Goal: Transaction & Acquisition: Purchase product/service

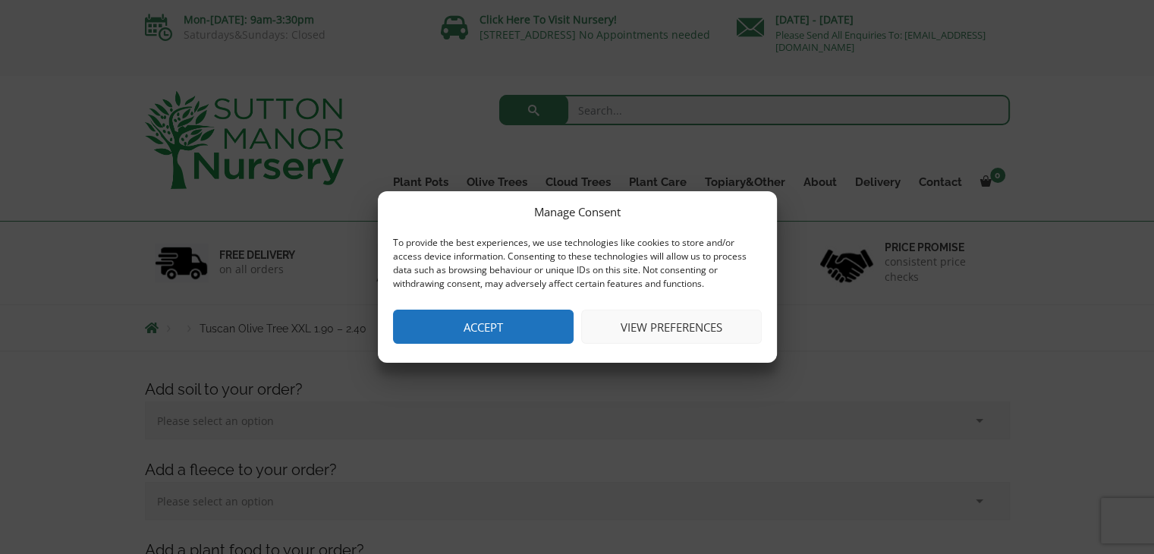
click at [426, 327] on button "Accept" at bounding box center [483, 327] width 181 height 34
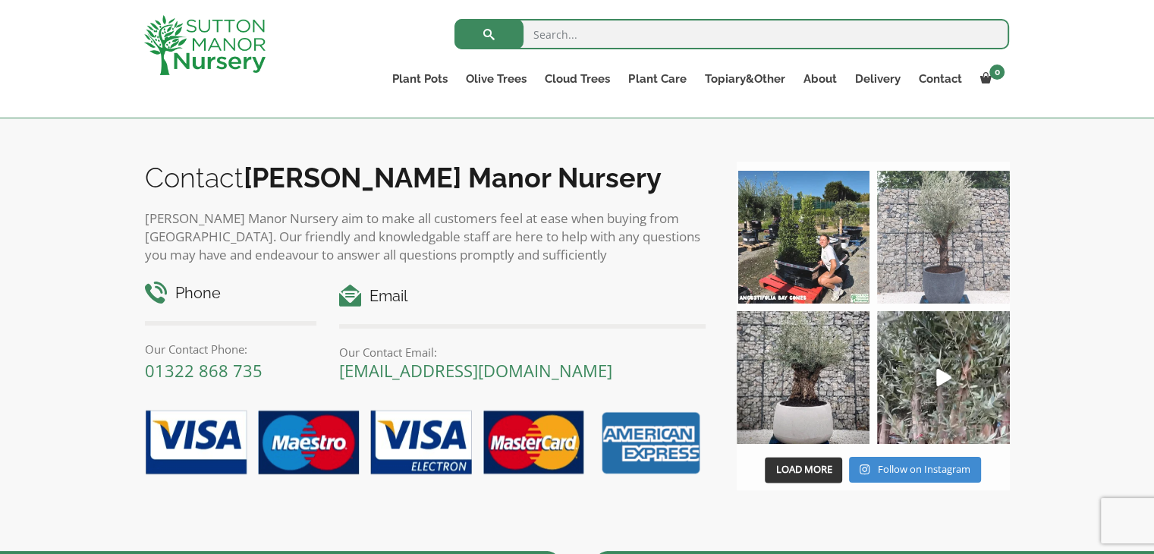
scroll to position [1730, 0]
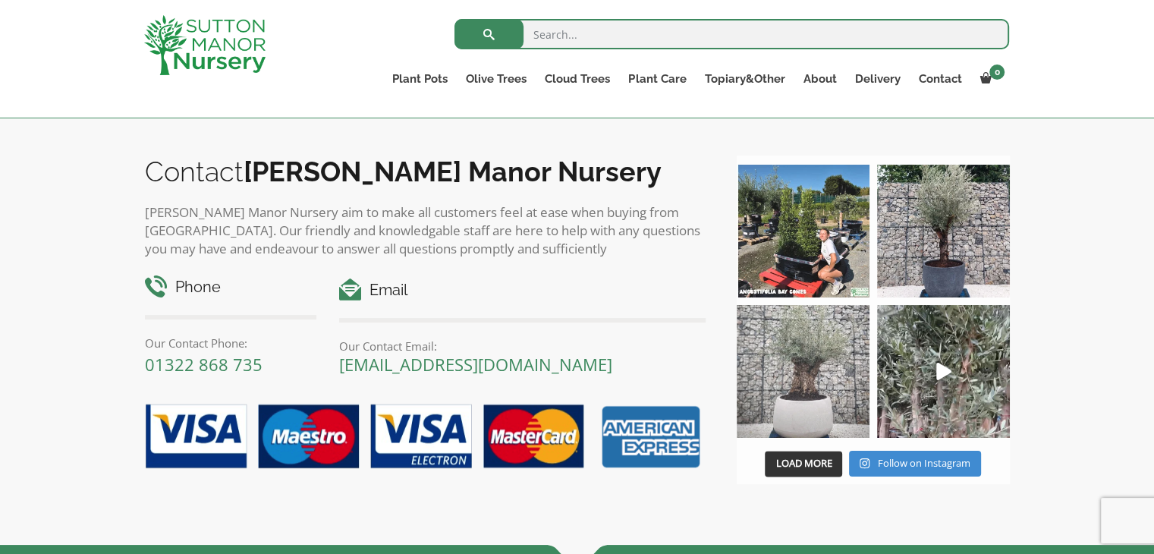
click at [805, 377] on img at bounding box center [803, 371] width 133 height 133
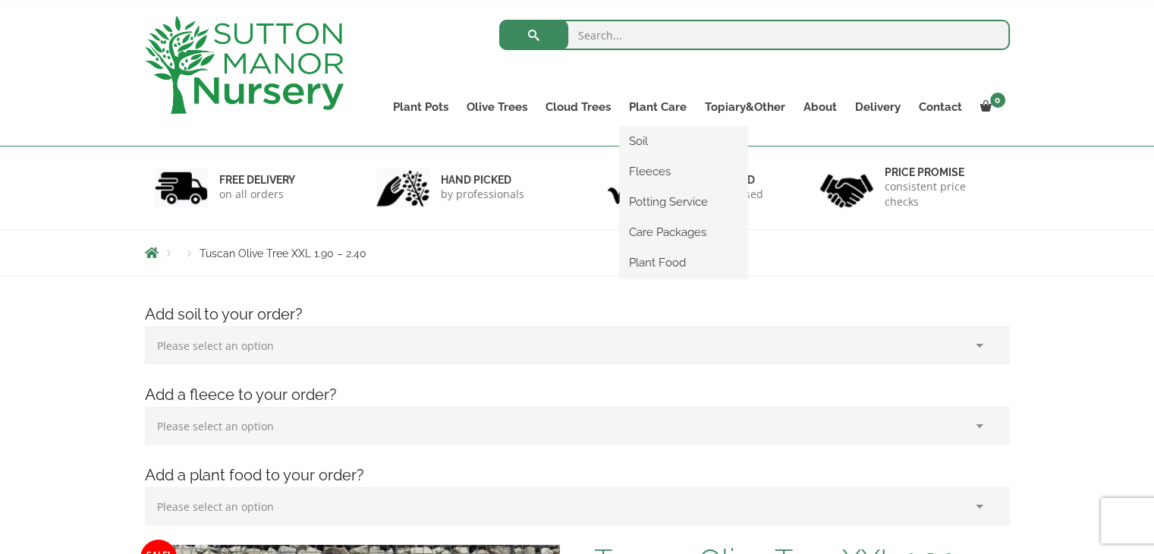
scroll to position [0, 0]
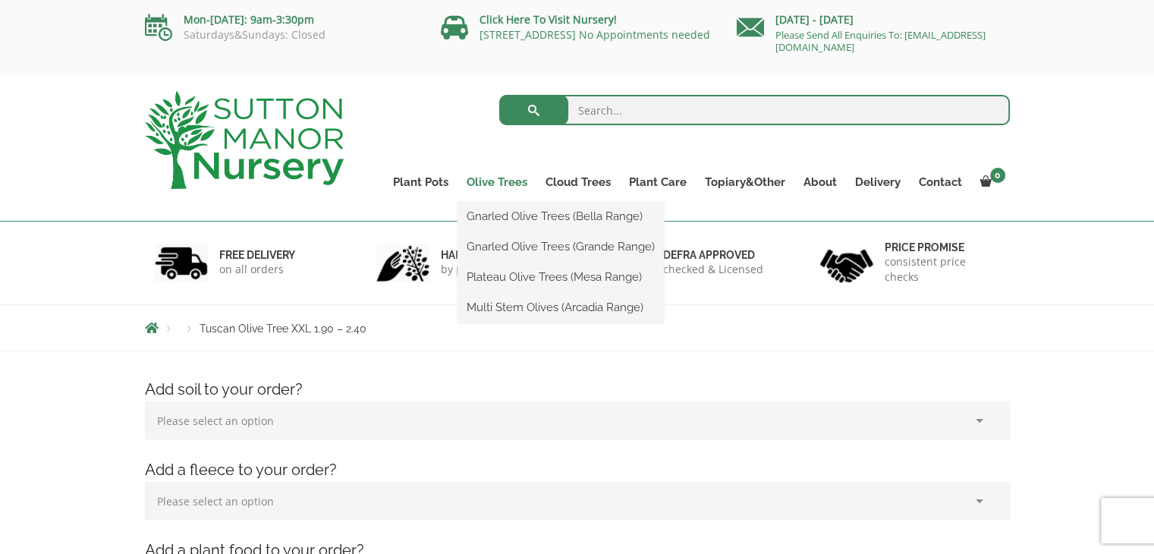
click at [511, 180] on link "Olive Trees" at bounding box center [497, 181] width 79 height 21
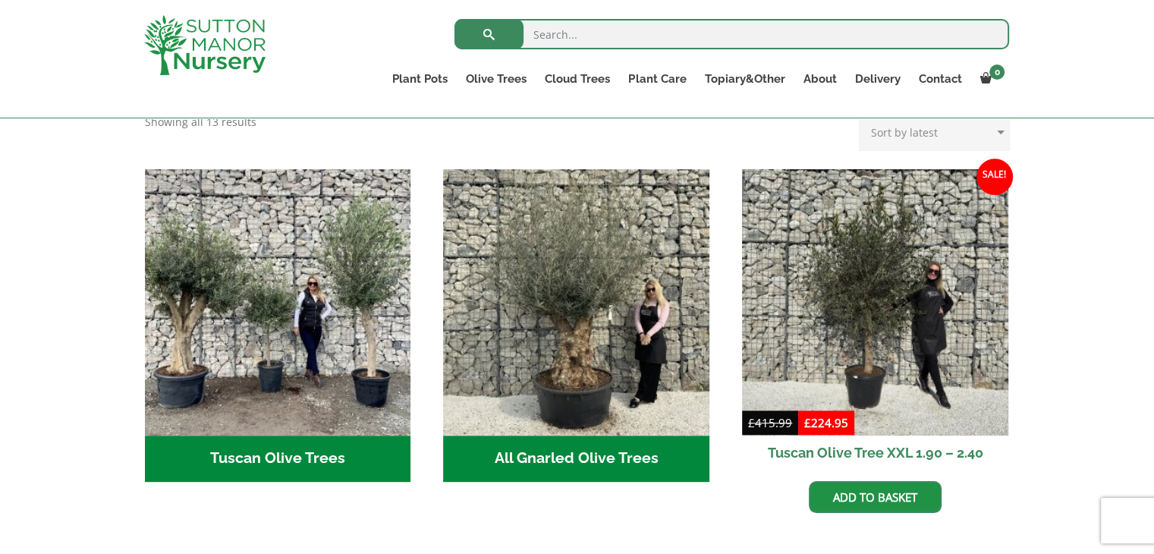
scroll to position [516, 0]
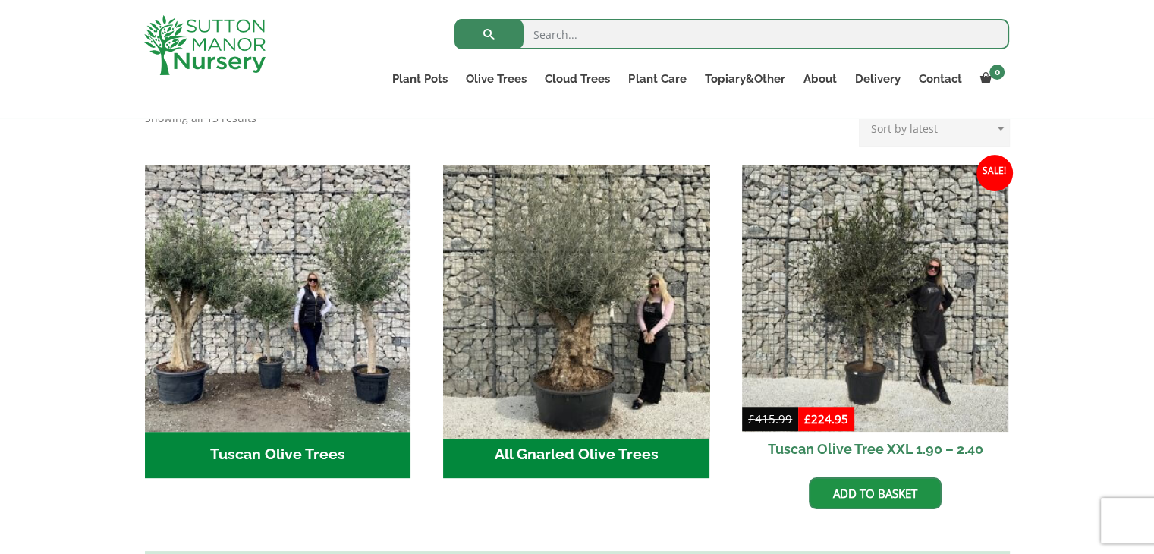
click at [595, 404] on img "Visit product category All Gnarled Olive Trees" at bounding box center [576, 298] width 279 height 279
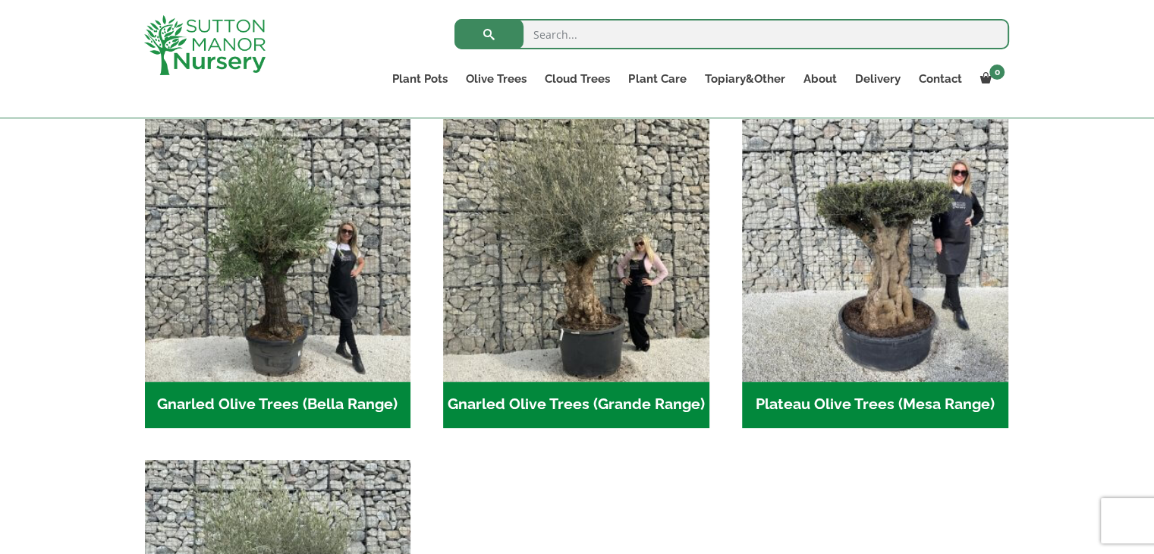
scroll to position [334, 0]
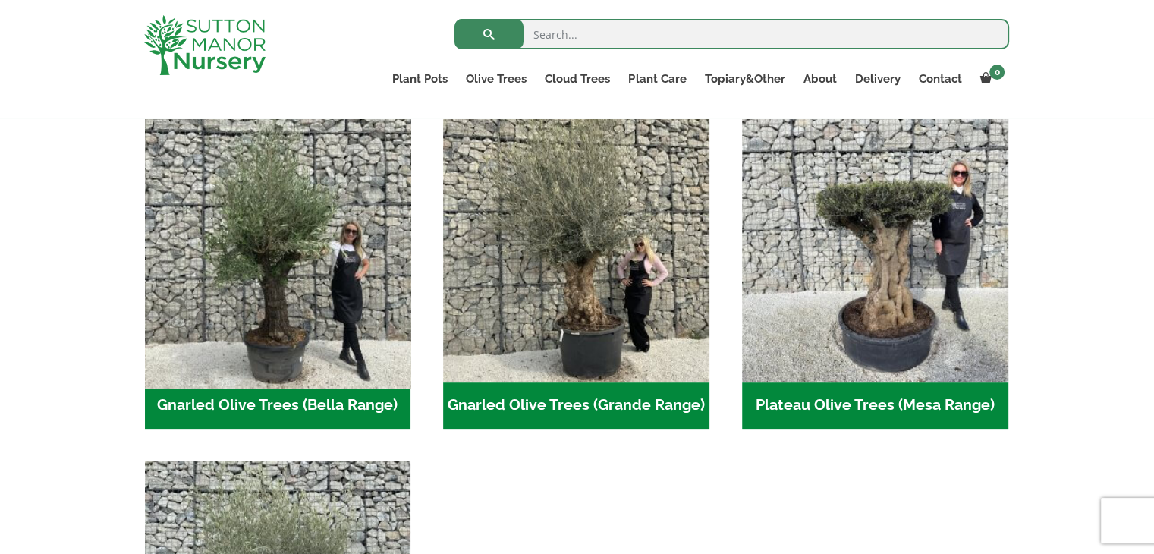
click at [325, 297] on img "Visit product category Gnarled Olive Trees (Bella Range)" at bounding box center [277, 248] width 279 height 279
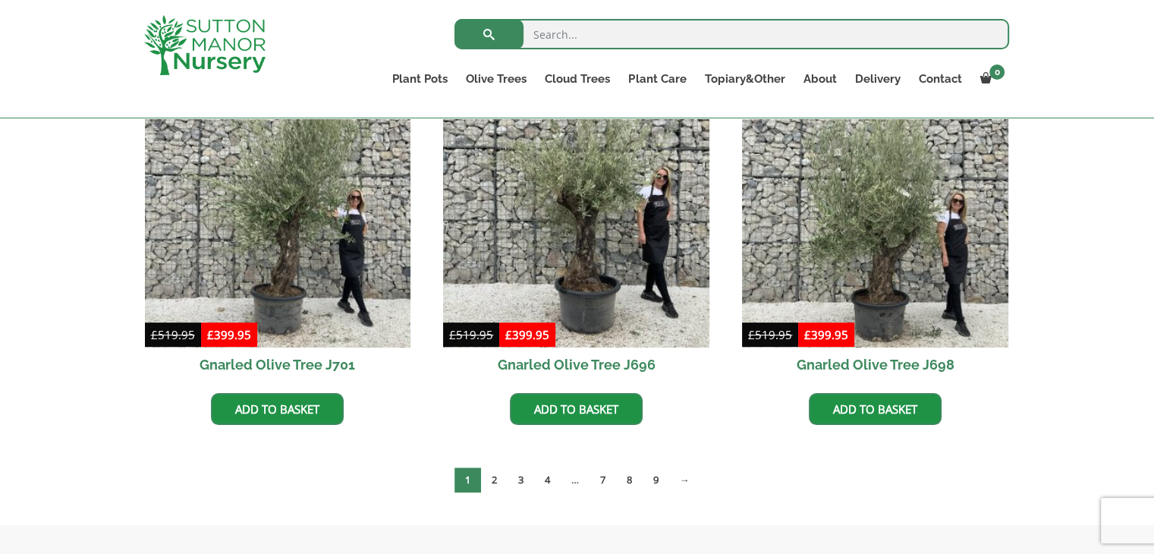
scroll to position [516, 0]
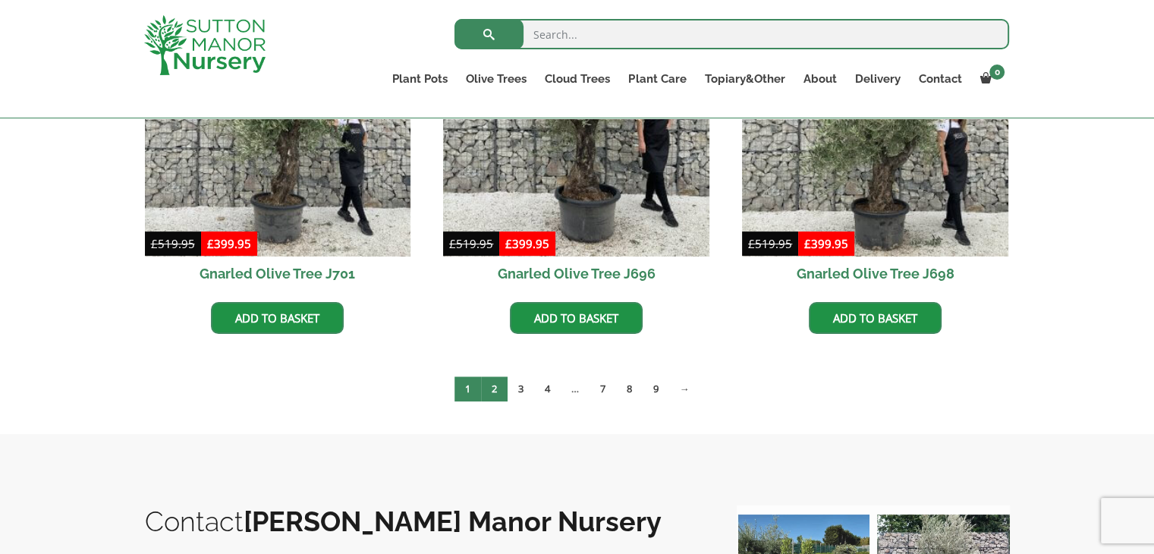
click at [492, 395] on link "2" at bounding box center [494, 388] width 27 height 25
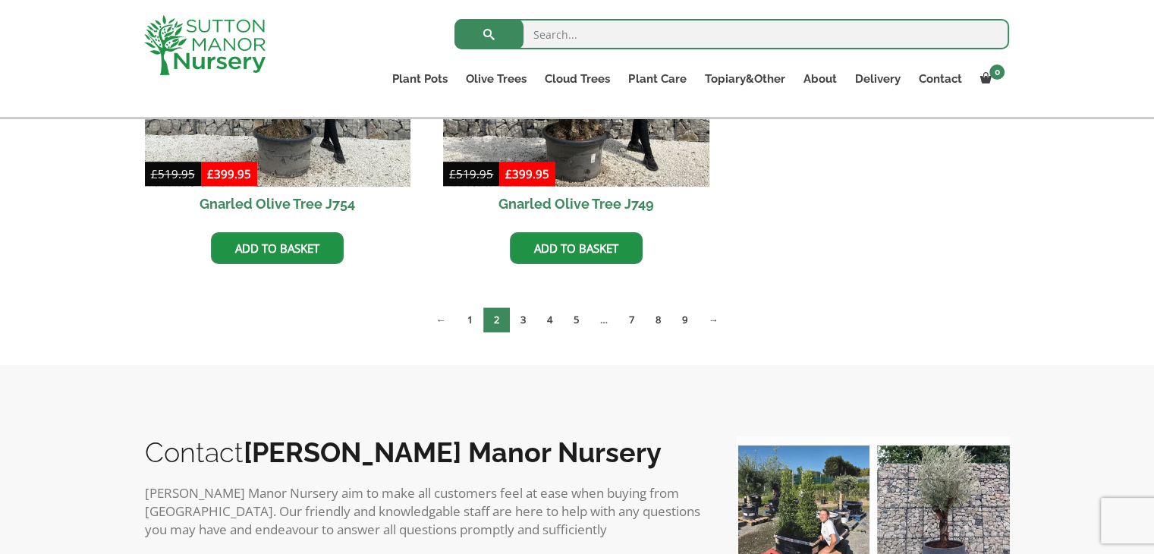
scroll to position [971, 0]
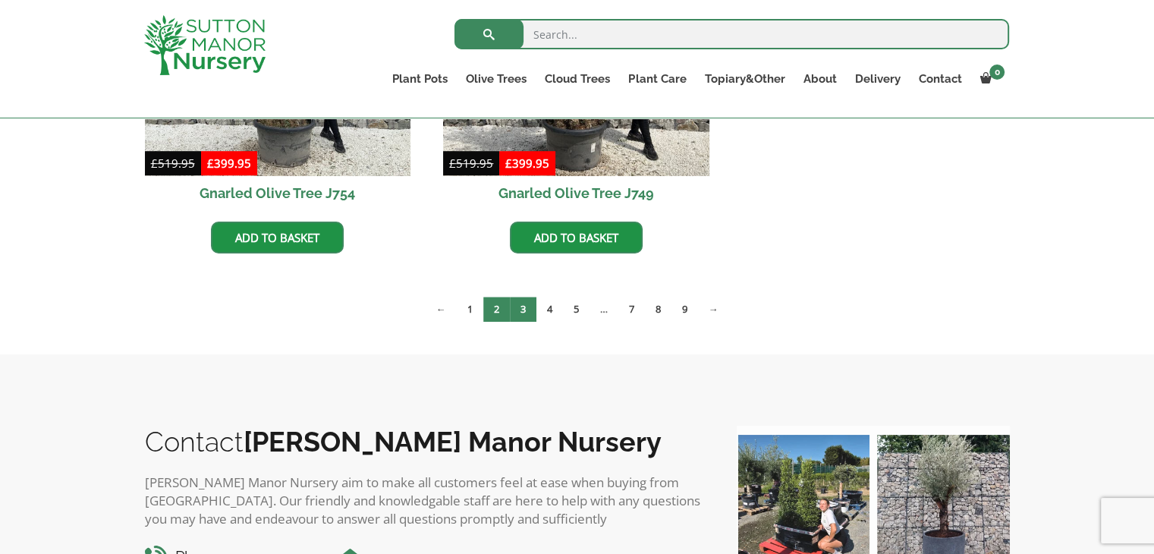
click at [522, 304] on link "3" at bounding box center [523, 309] width 27 height 25
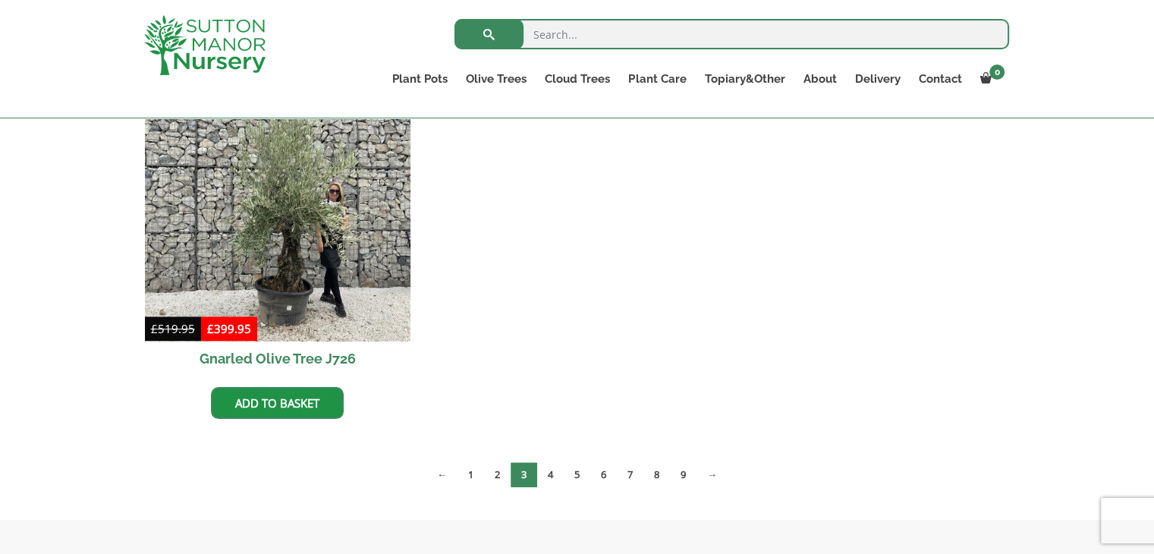
scroll to position [1184, 0]
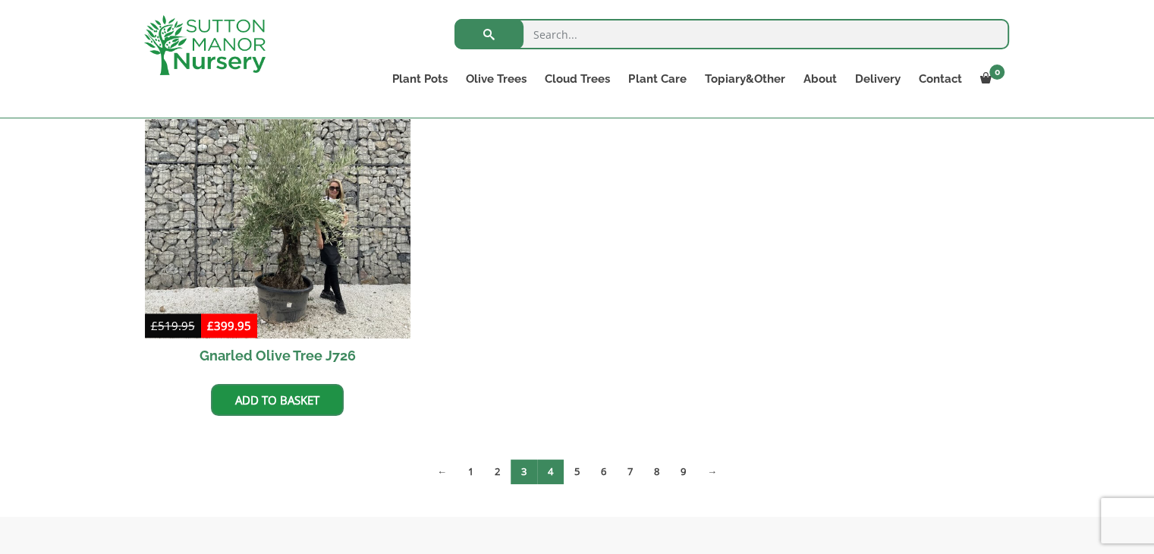
click at [546, 464] on link "4" at bounding box center [550, 471] width 27 height 25
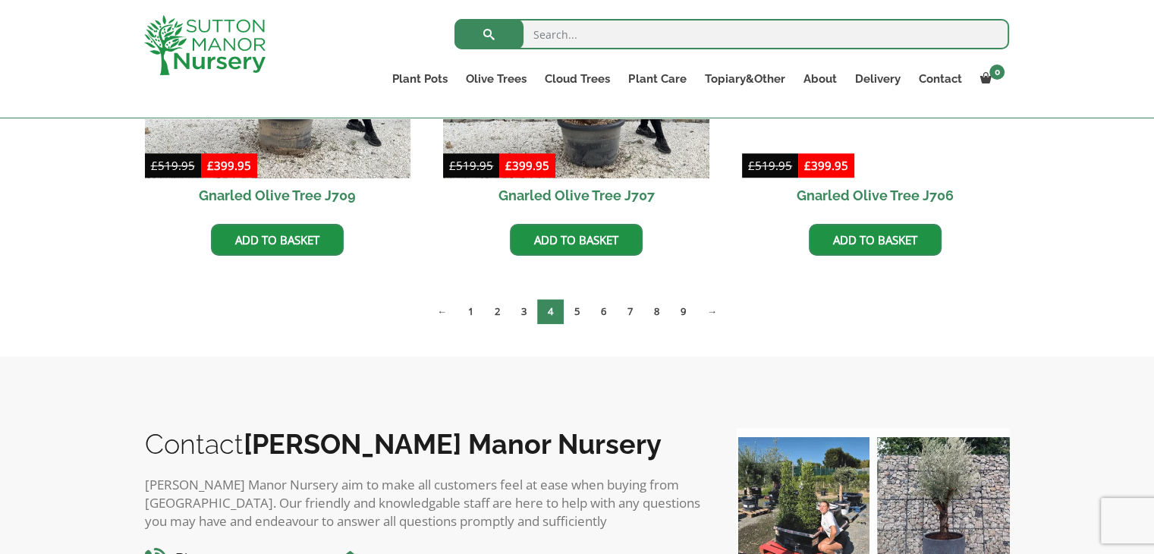
scroll to position [1366, 0]
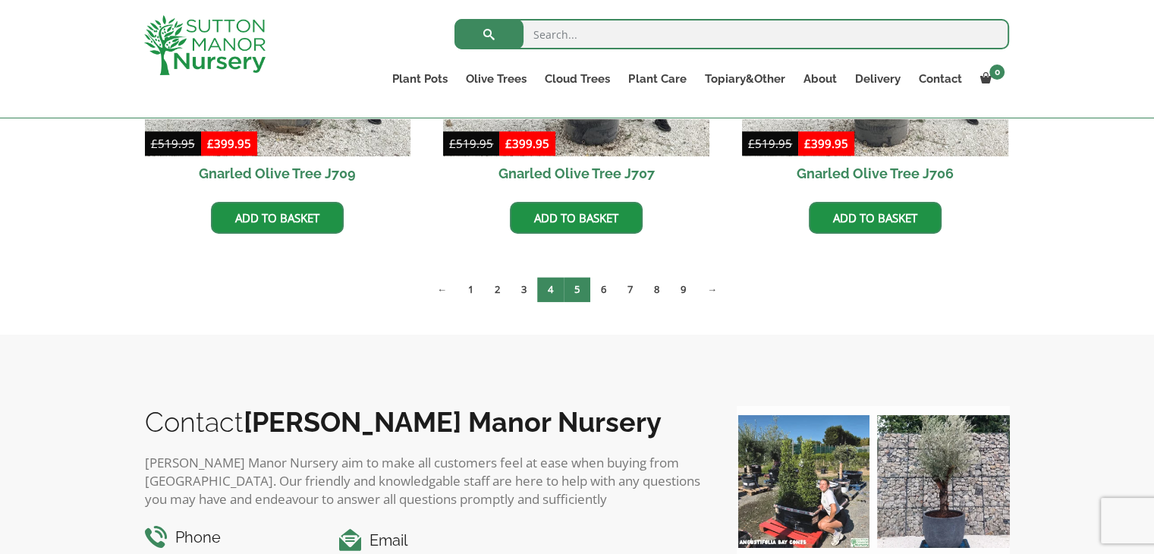
click at [577, 291] on link "5" at bounding box center [577, 289] width 27 height 25
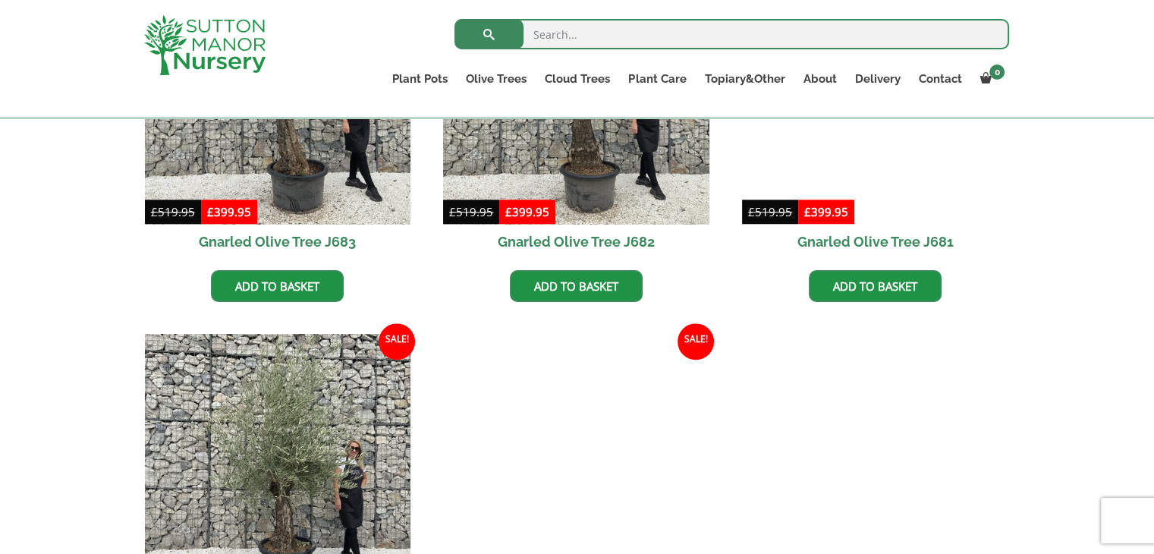
scroll to position [1421, 0]
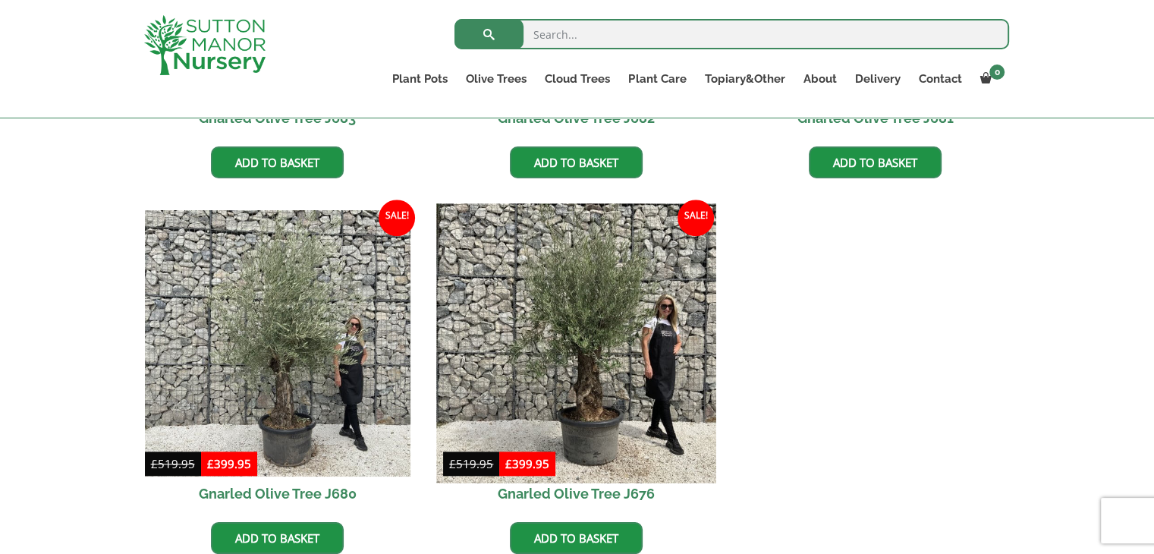
click at [591, 345] on img at bounding box center [576, 343] width 279 height 279
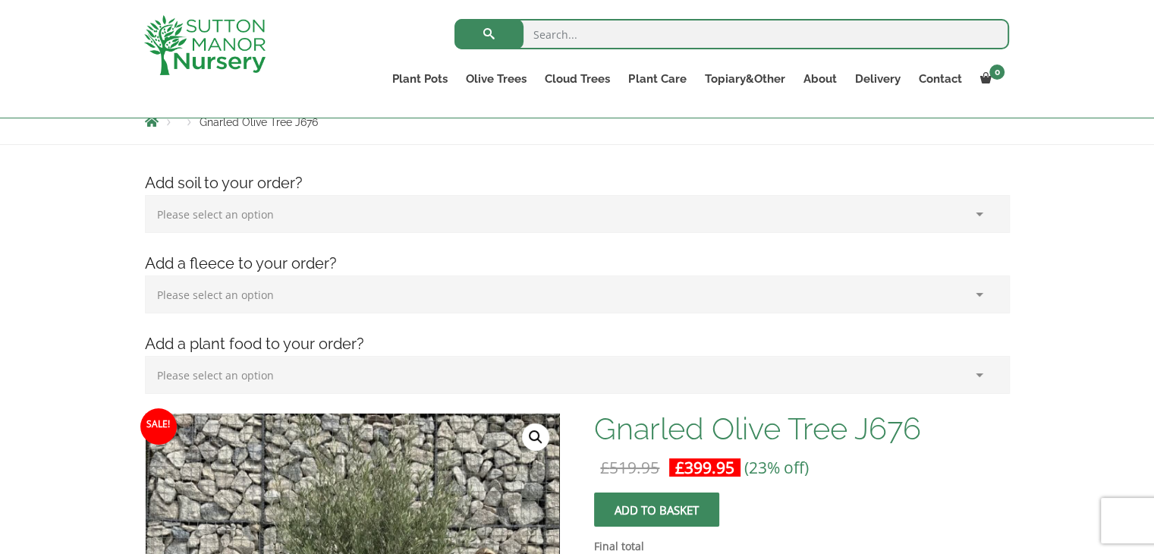
scroll to position [152, 0]
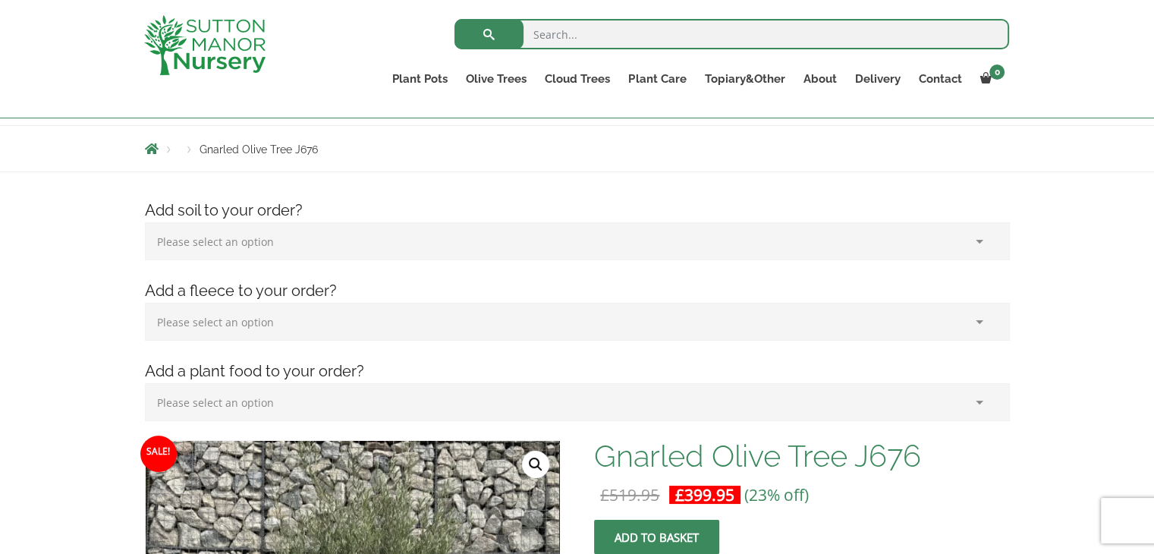
click at [980, 244] on select "Please select an option (x1) 75L Bag (£34.99) (x2) 75L Bag (£69.98) (x3) 75L Ba…" at bounding box center [577, 241] width 865 height 38
click at [961, 326] on select "Please select an option (x1) Horticultural Fleece (£24.95)" at bounding box center [577, 322] width 865 height 38
click at [974, 401] on select "Please select an option (x1) Plant Food (£19.99) (x2) Plant Food (£39.98)" at bounding box center [577, 402] width 865 height 38
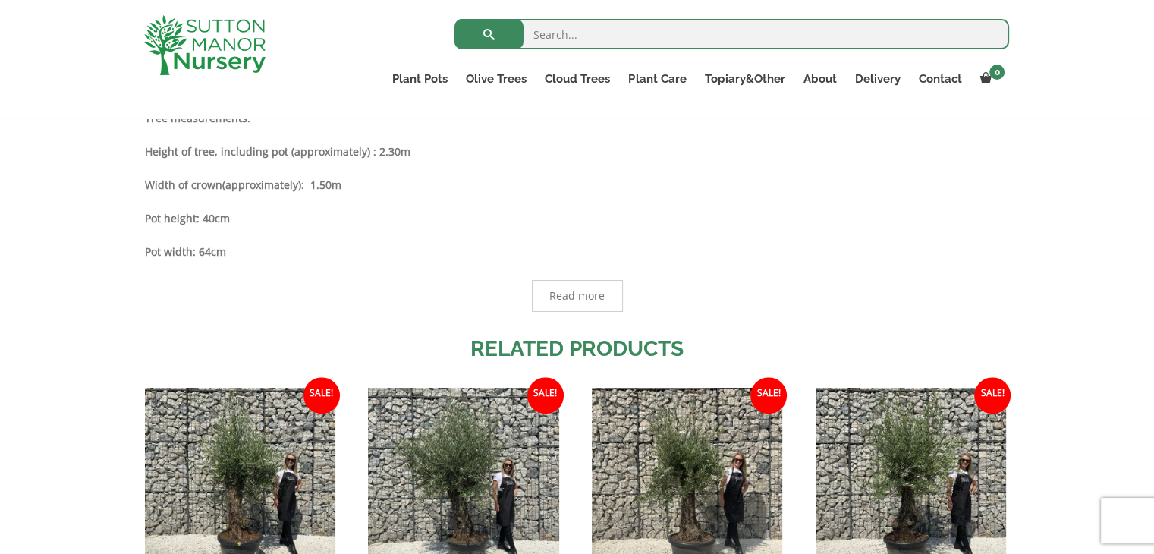
scroll to position [1153, 0]
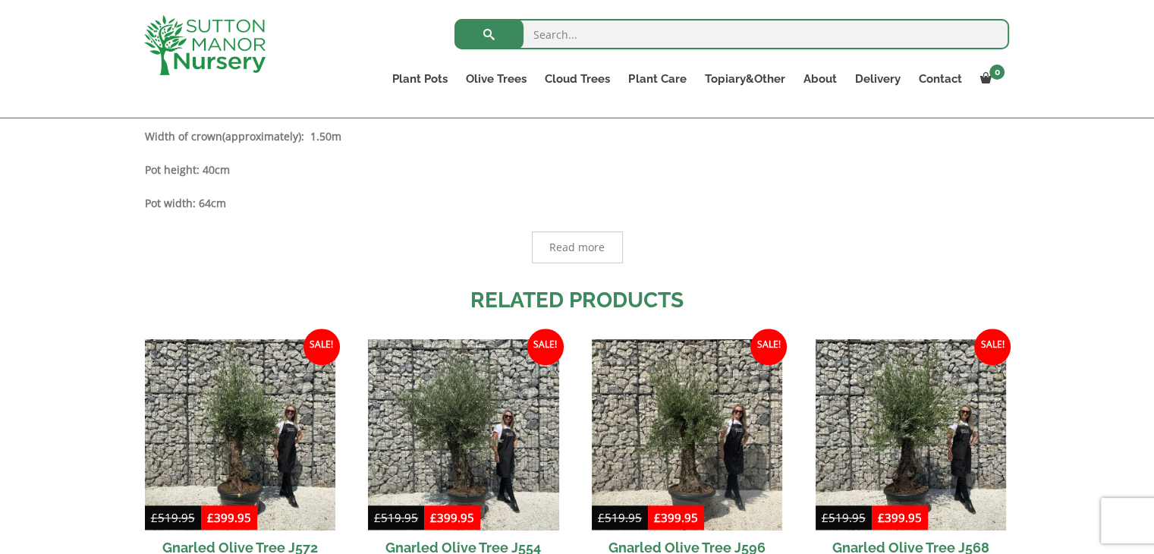
click at [574, 242] on span "Read more" at bounding box center [576, 247] width 55 height 11
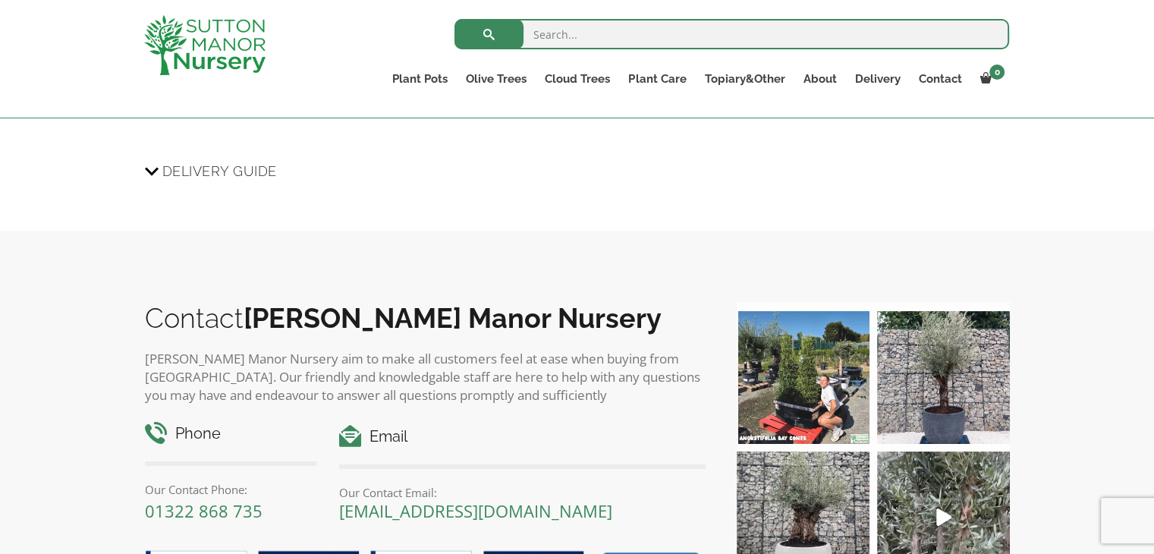
scroll to position [2155, 0]
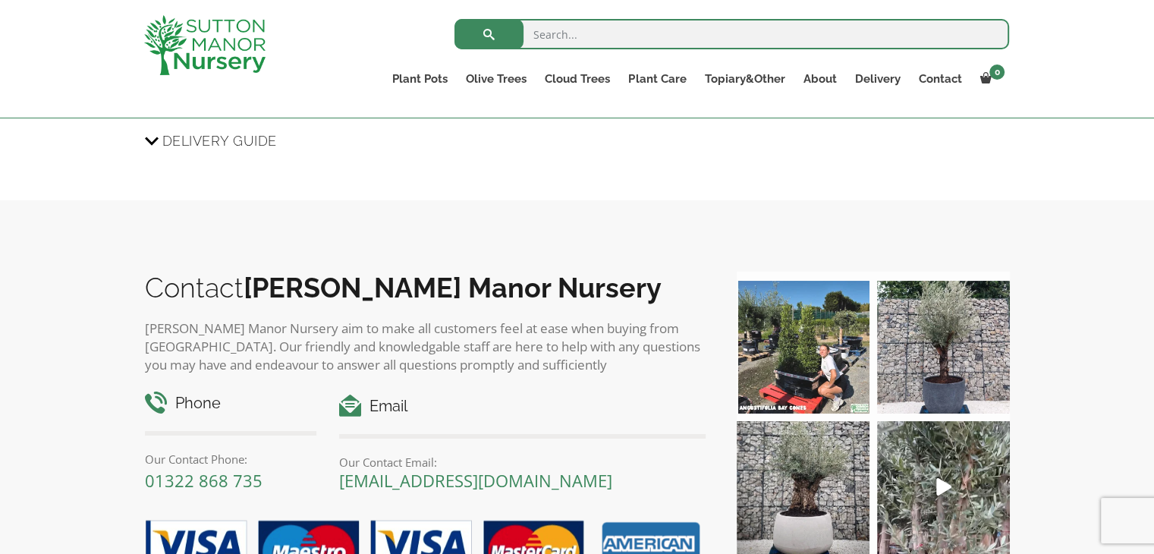
click at [165, 141] on span "Delivery Guide" at bounding box center [219, 141] width 115 height 28
click at [0, 0] on input "Delivery Guide" at bounding box center [0, 0] width 0 height 0
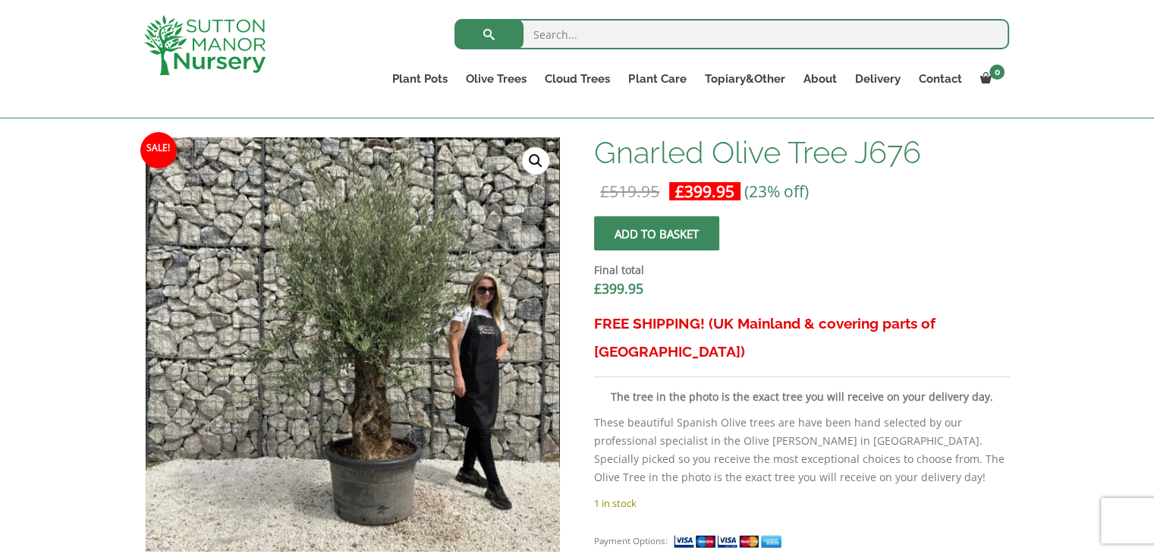
scroll to position [486, 0]
